Goal: Task Accomplishment & Management: Manage account settings

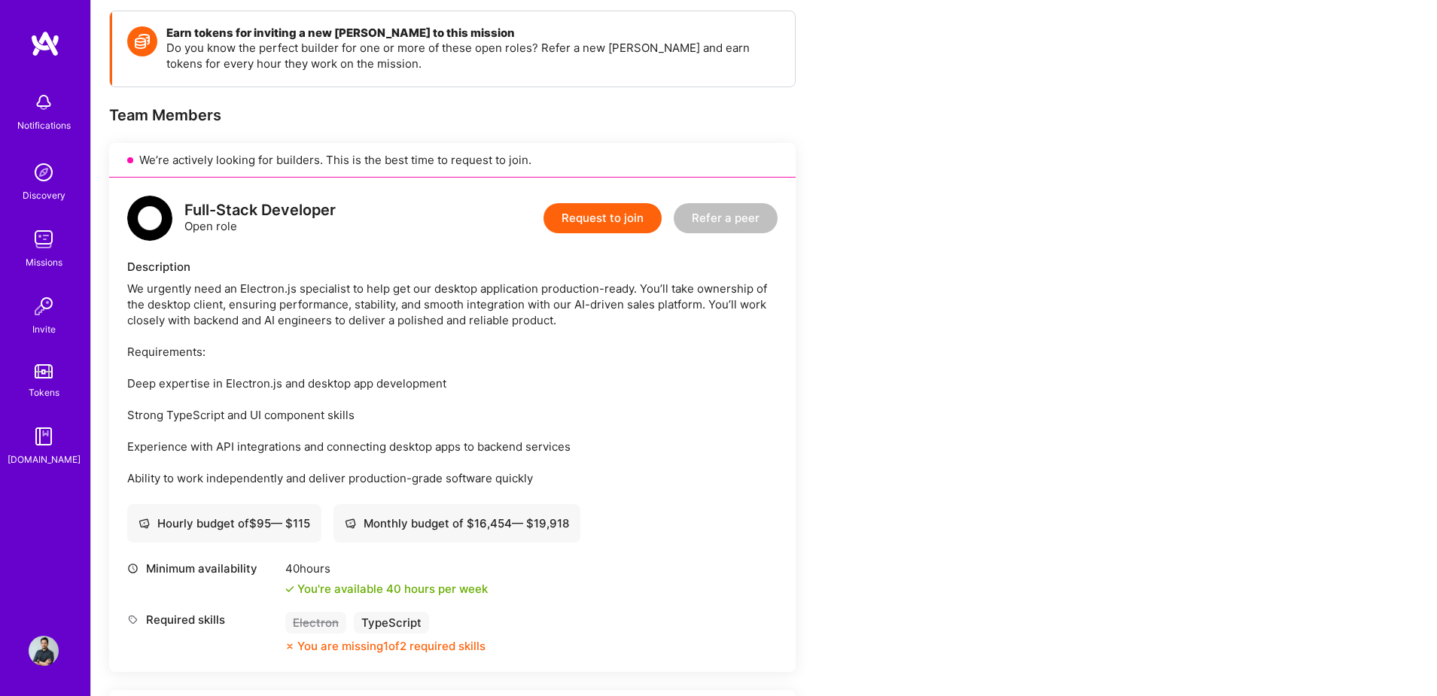
scroll to position [228, 0]
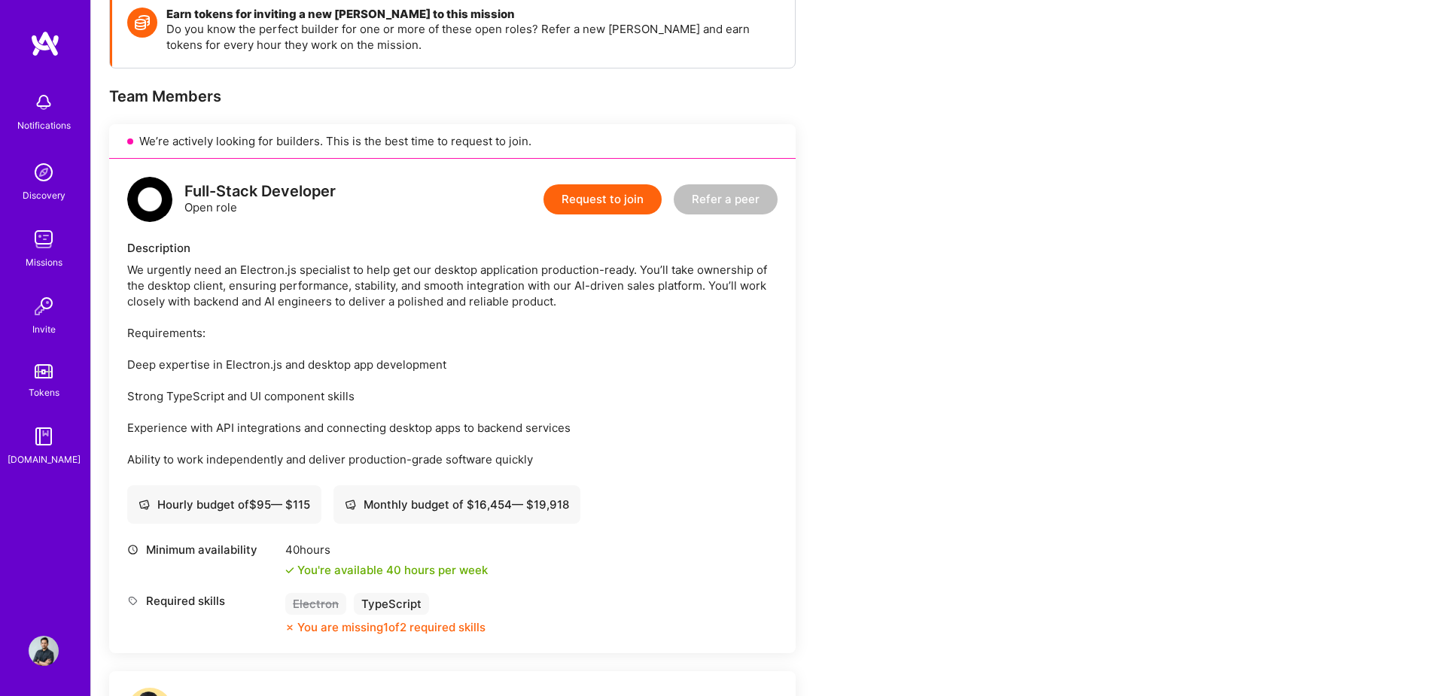
click at [31, 239] on img at bounding box center [44, 239] width 30 height 30
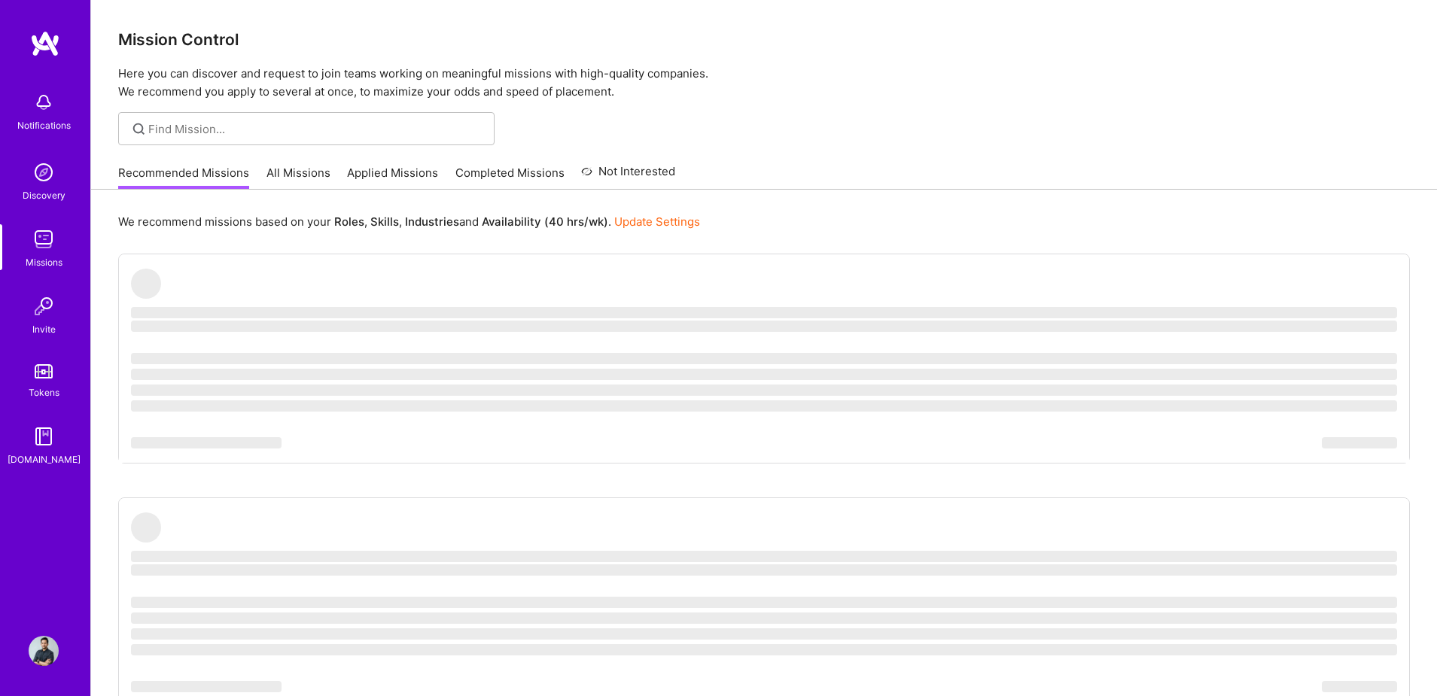
click at [391, 179] on link "Applied Missions" at bounding box center [392, 177] width 91 height 25
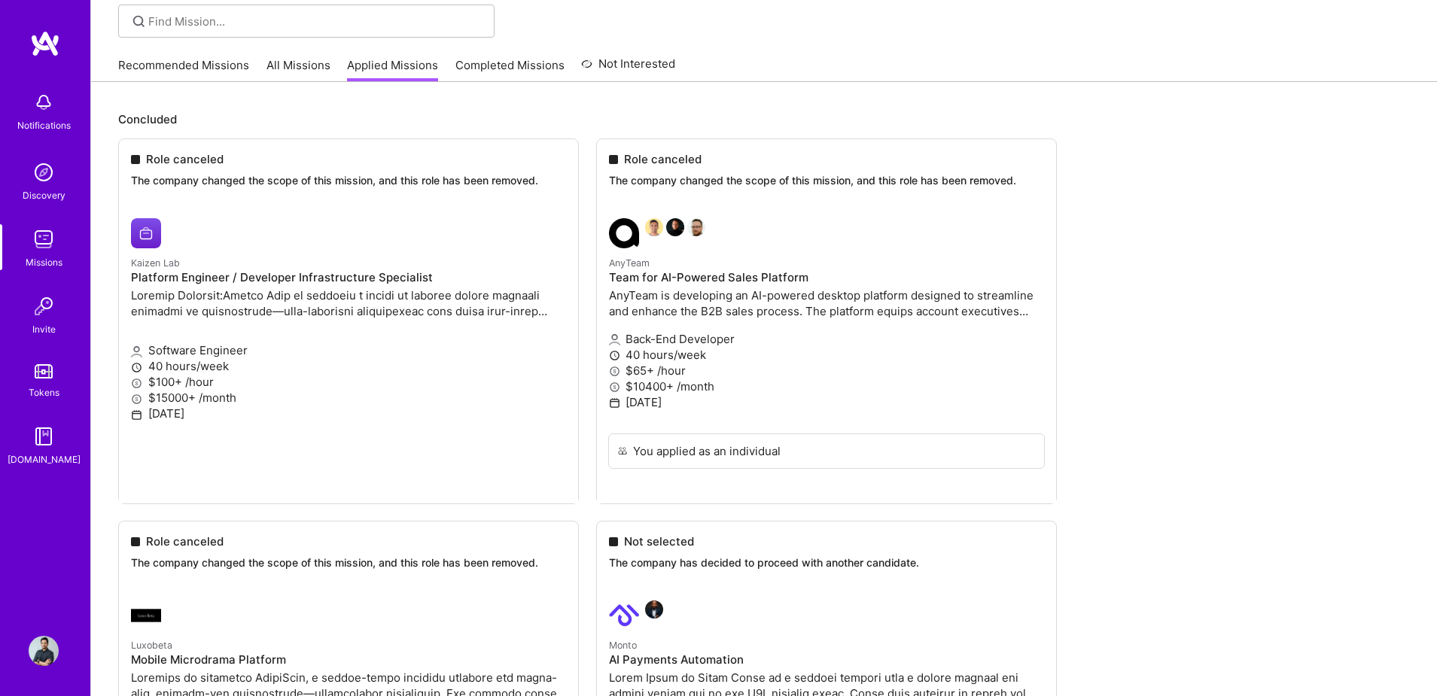
scroll to position [127, 0]
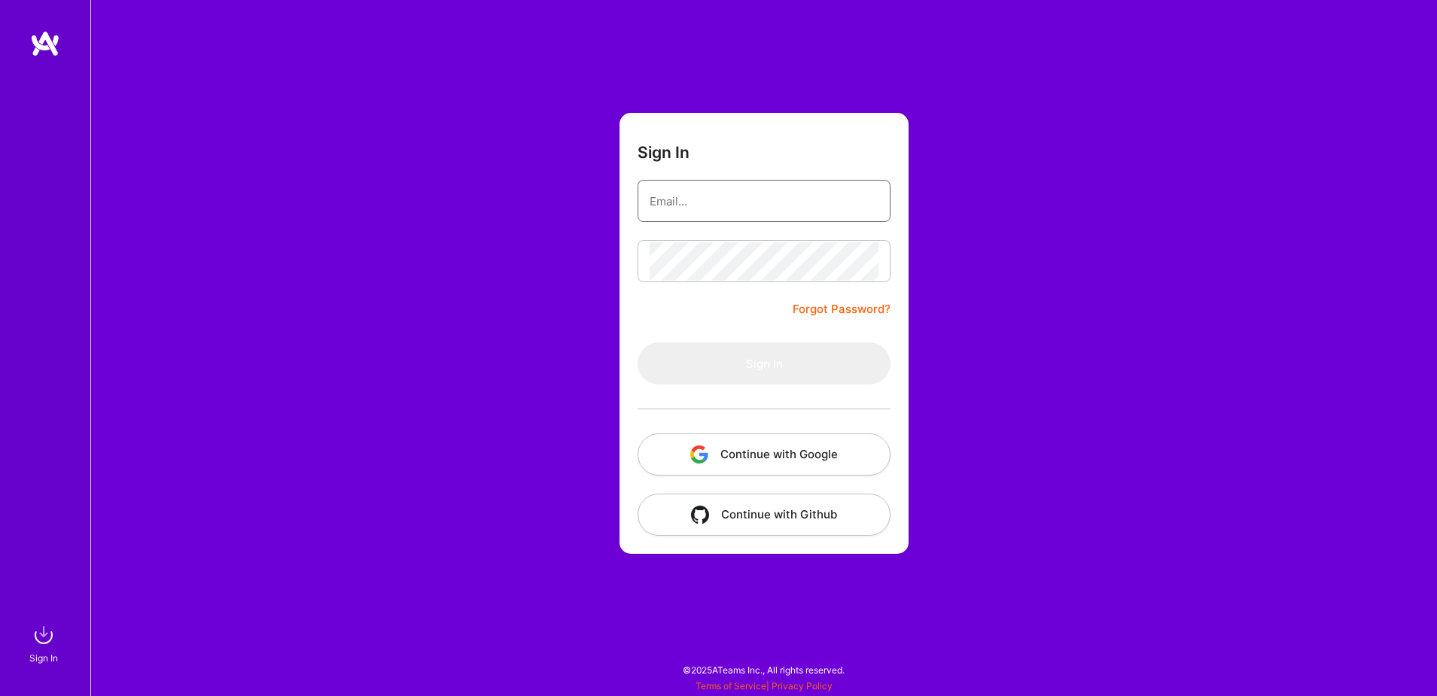
type input "sarahjanemills@gmail.com"
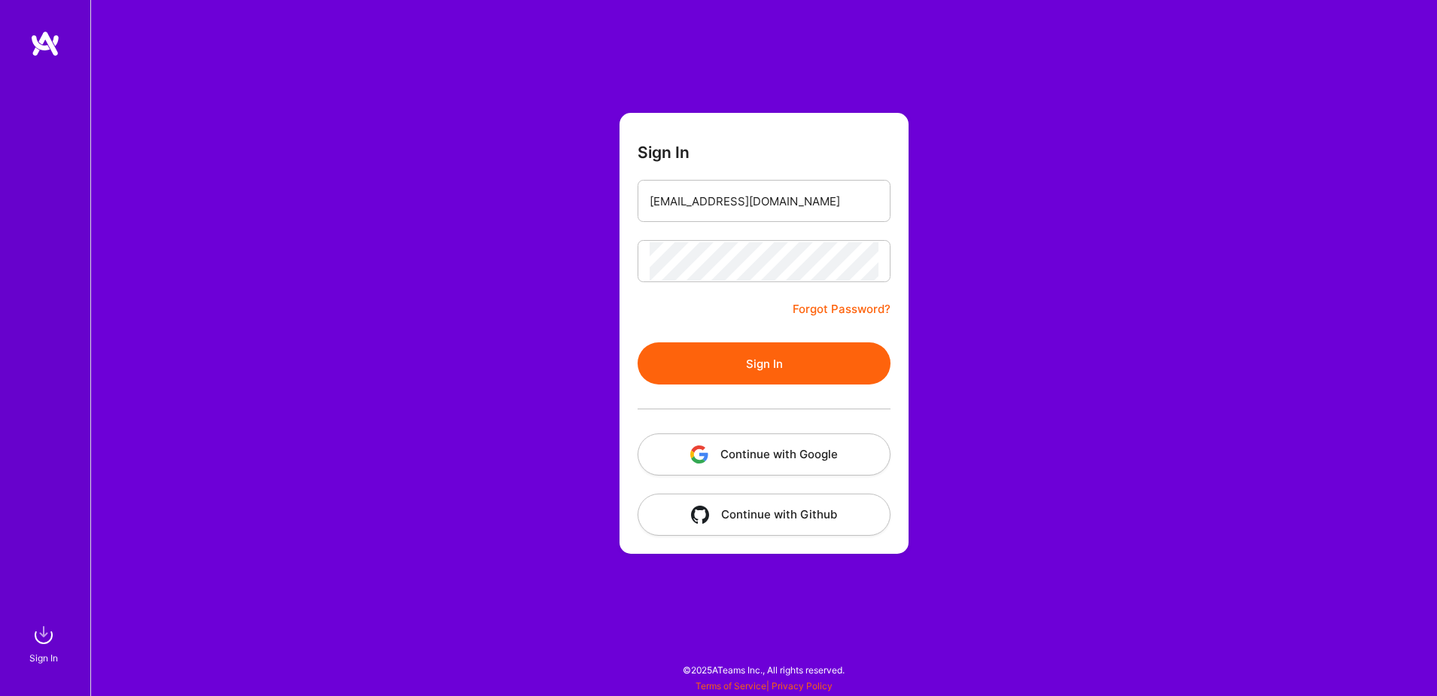
click at [788, 443] on button "Continue with Google" at bounding box center [764, 455] width 253 height 42
